Goal: Task Accomplishment & Management: Manage account settings

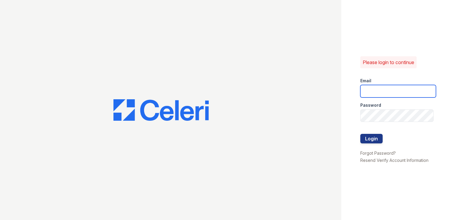
click at [403, 89] on input "email" at bounding box center [398, 91] width 76 height 12
type input "[EMAIL_ADDRESS][DOMAIN_NAME]"
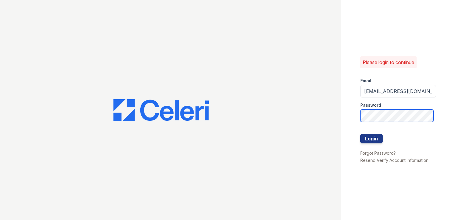
click at [360, 134] on button "Login" at bounding box center [371, 139] width 22 height 10
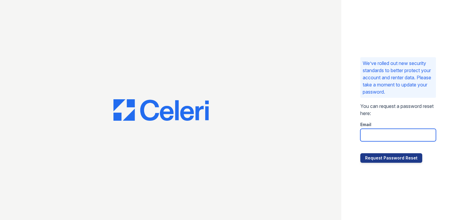
click at [377, 131] on input "email" at bounding box center [398, 134] width 76 height 12
type input "[EMAIL_ADDRESS][DOMAIN_NAME]"
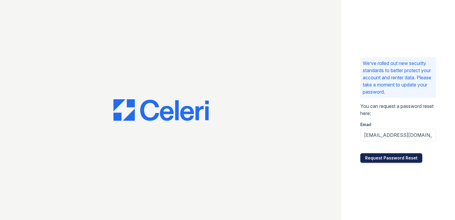
click at [383, 154] on button "Request Password Reset" at bounding box center [391, 158] width 62 height 10
click at [378, 133] on form "You can request a password reset here: Email Request Password Reset" at bounding box center [398, 132] width 76 height 60
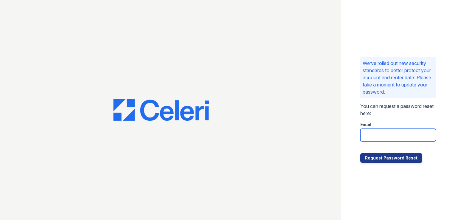
click at [379, 133] on input "email" at bounding box center [398, 134] width 76 height 12
type input "asha@oakviewaptswr.com"
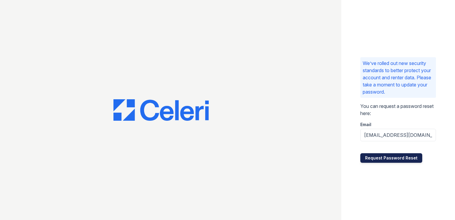
click at [383, 161] on button "Request Password Reset" at bounding box center [391, 158] width 62 height 10
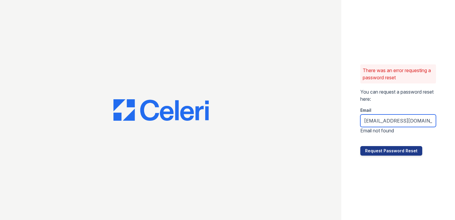
drag, startPoint x: 427, startPoint y: 119, endPoint x: 281, endPoint y: 122, distance: 146.1
click at [282, 122] on div "There was an error requesting a password reset You can request a password reset…" at bounding box center [227, 110] width 455 height 220
type input "[EMAIL_ADDRESS][DOMAIN_NAME]"
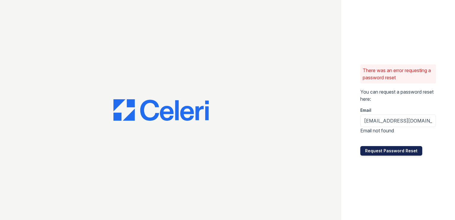
click at [382, 149] on button "Request Password Reset" at bounding box center [391, 151] width 62 height 10
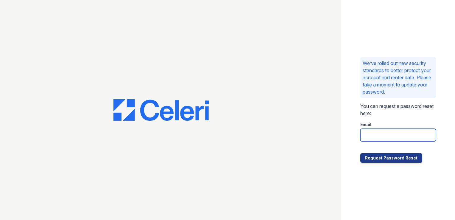
click at [381, 138] on input "email" at bounding box center [398, 134] width 76 height 12
type input "asha@oakviewaptswr.com"
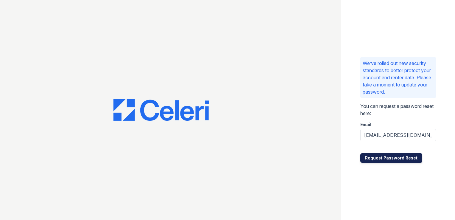
click at [405, 156] on button "Request Password Reset" at bounding box center [391, 158] width 62 height 10
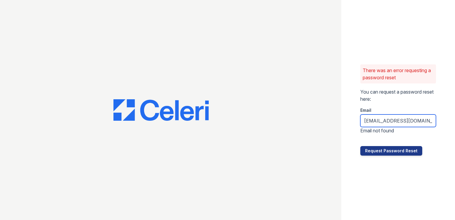
click at [423, 121] on input "[EMAIL_ADDRESS][DOMAIN_NAME]" at bounding box center [398, 120] width 76 height 12
drag, startPoint x: 426, startPoint y: 120, endPoint x: 2, endPoint y: 120, distance: 423.6
click at [2, 120] on div "There was an error requesting a password reset You can request a password reset…" at bounding box center [227, 110] width 455 height 220
type input "asha@bgmgnt.com"
click at [360, 146] on button "Request Password Reset" at bounding box center [391, 151] width 62 height 10
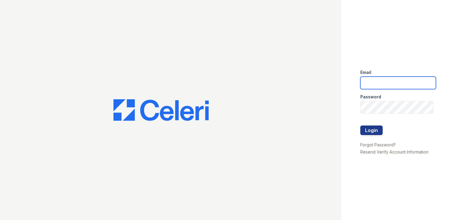
click at [387, 85] on input "email" at bounding box center [398, 82] width 76 height 12
type input "[EMAIL_ADDRESS][DOMAIN_NAME]"
click at [375, 129] on button "Login" at bounding box center [371, 130] width 22 height 10
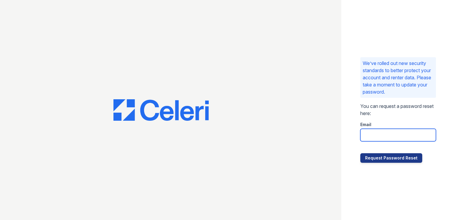
click at [394, 136] on input "email" at bounding box center [398, 134] width 76 height 12
type input "asha@bgmgnt.com"
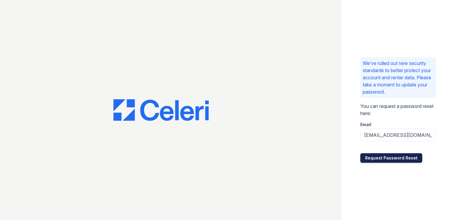
click at [388, 156] on button "Request Password Reset" at bounding box center [391, 158] width 62 height 10
